Goal: Task Accomplishment & Management: Use online tool/utility

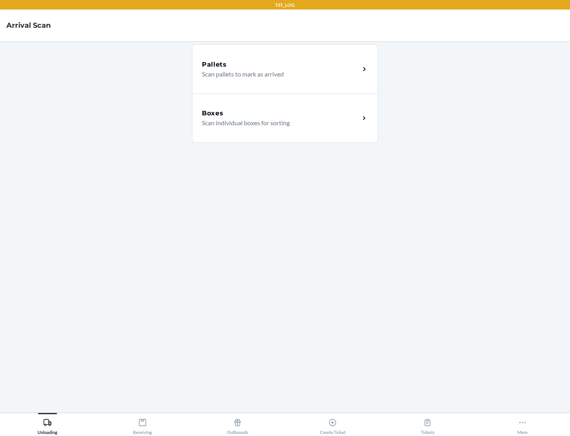
click at [281, 113] on div "Boxes" at bounding box center [281, 114] width 158 height 10
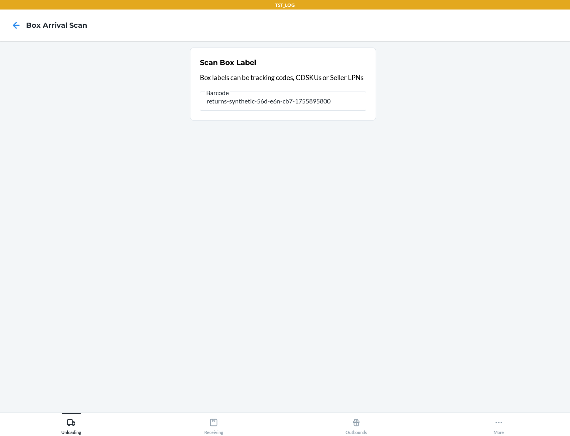
type input "returns-synthetic-56d-e6n-cb7-1755895800"
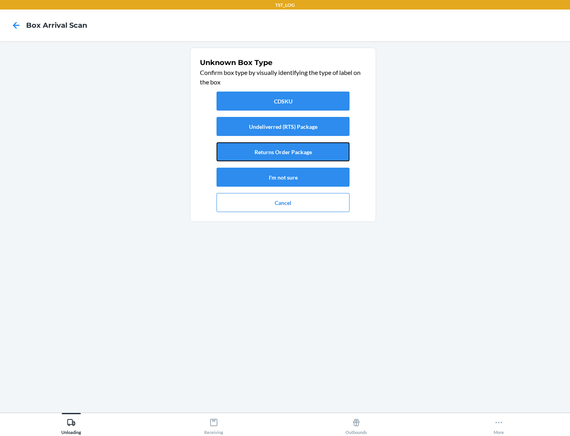
click at [283, 152] on button "Returns Order Package" at bounding box center [283, 151] width 133 height 19
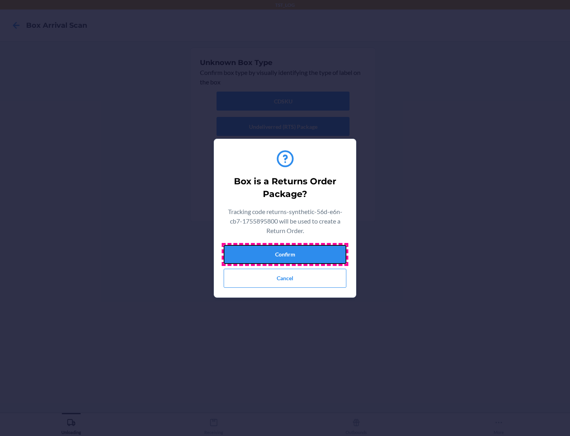
click at [285, 254] on button "Confirm" at bounding box center [285, 254] width 123 height 19
